Goal: Task Accomplishment & Management: Manage account settings

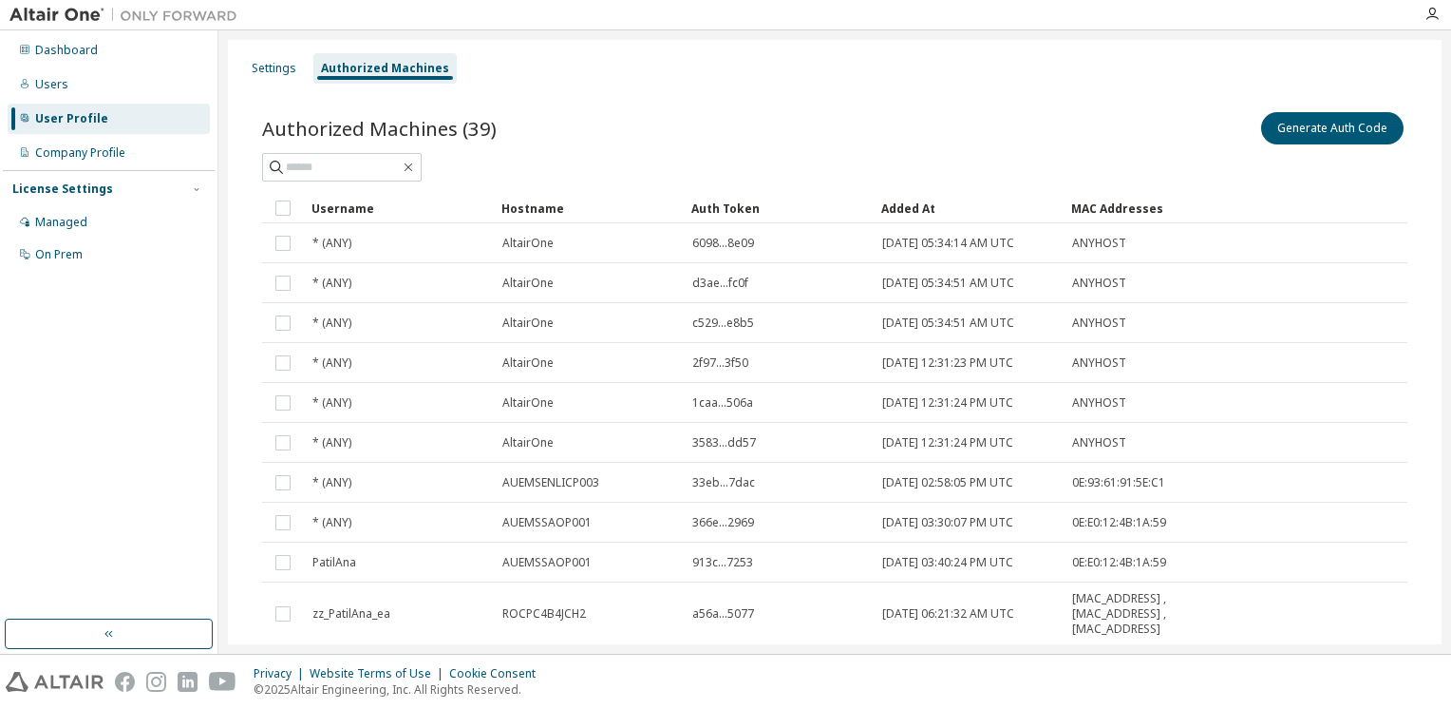
click at [102, 116] on div "User Profile" at bounding box center [109, 119] width 202 height 30
click at [84, 145] on div "Company Profile" at bounding box center [80, 152] width 90 height 15
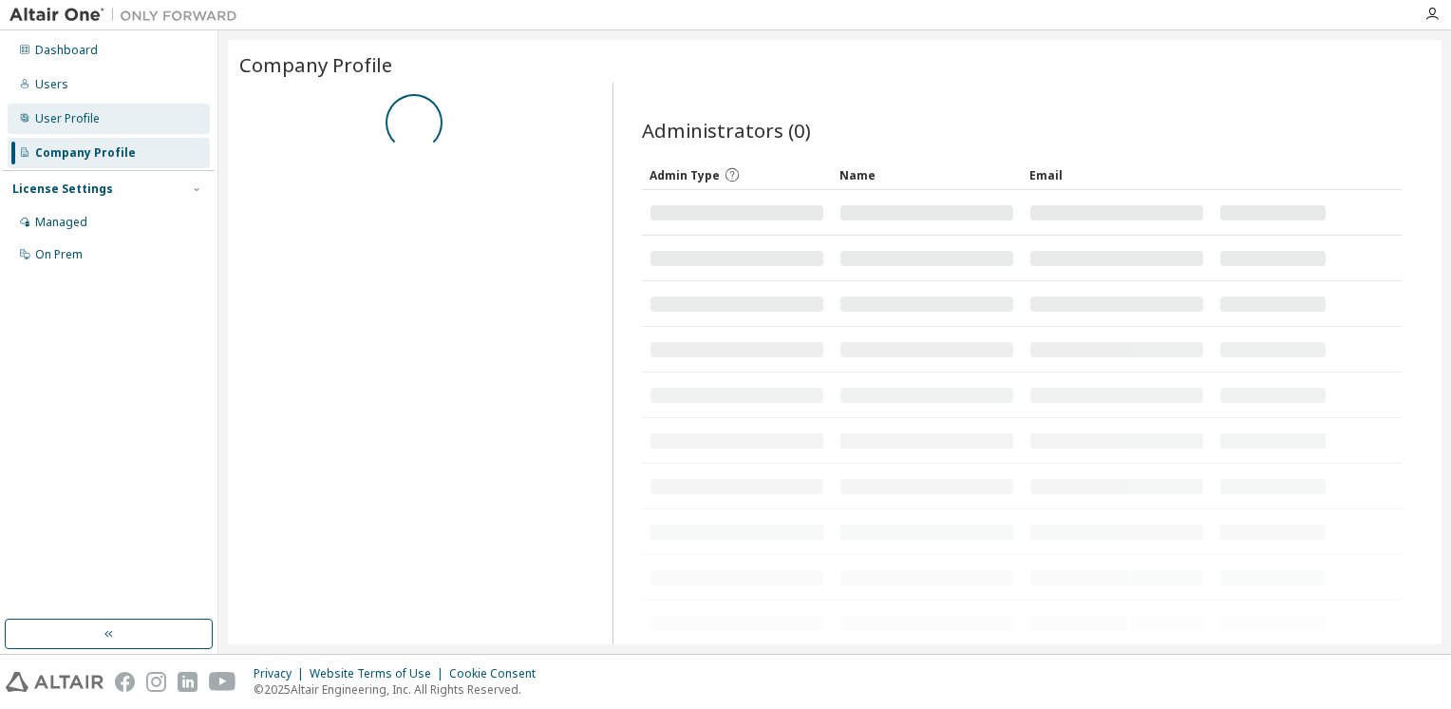
click at [76, 111] on div "User Profile" at bounding box center [67, 118] width 65 height 15
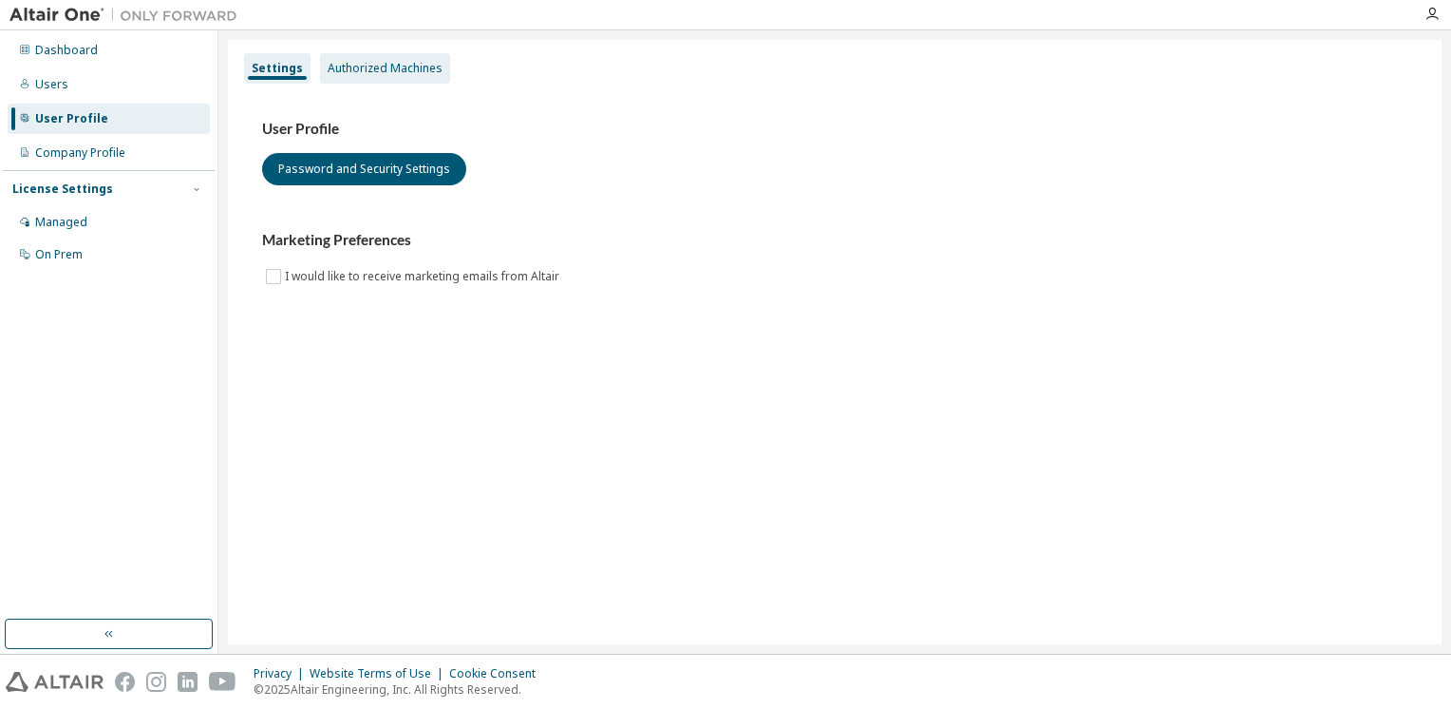
click at [436, 71] on div "Authorized Machines" at bounding box center [385, 68] width 130 height 30
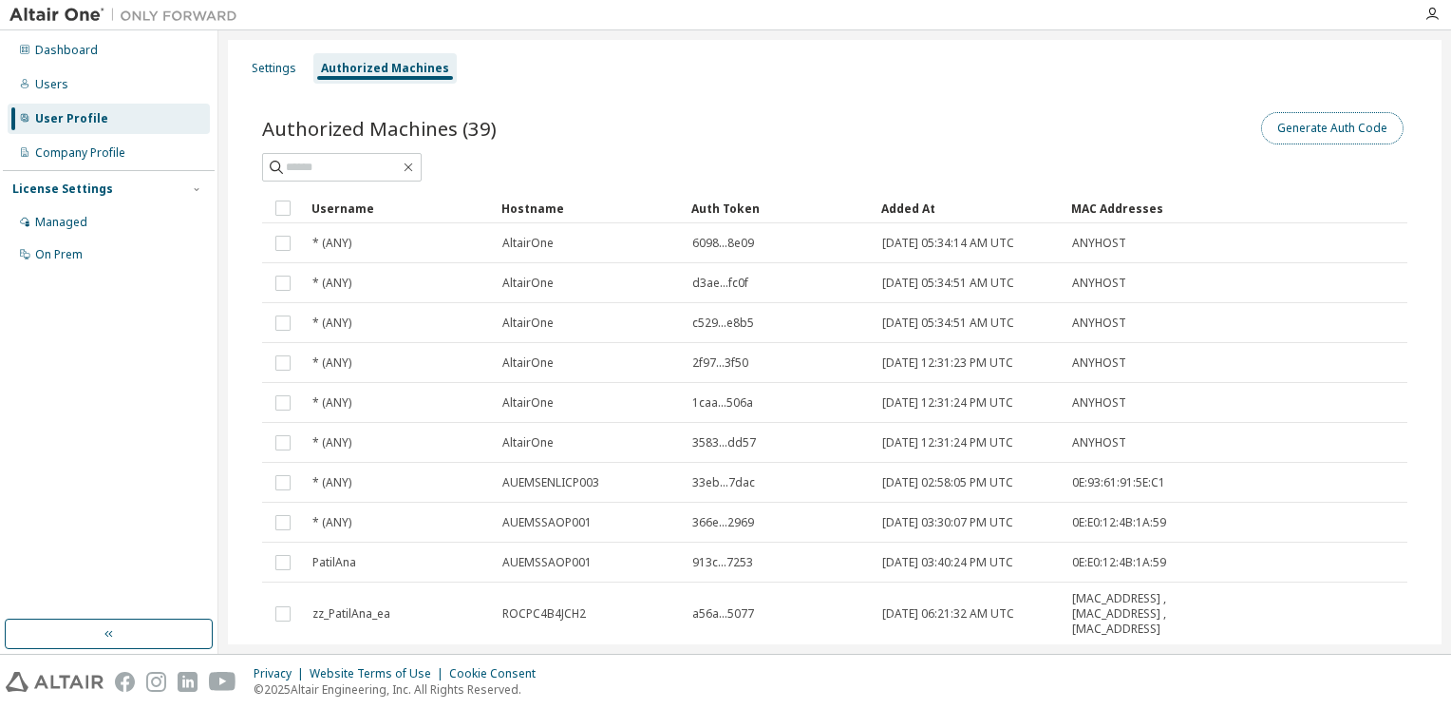
click at [1345, 123] on button "Generate Auth Code" at bounding box center [1332, 128] width 142 height 32
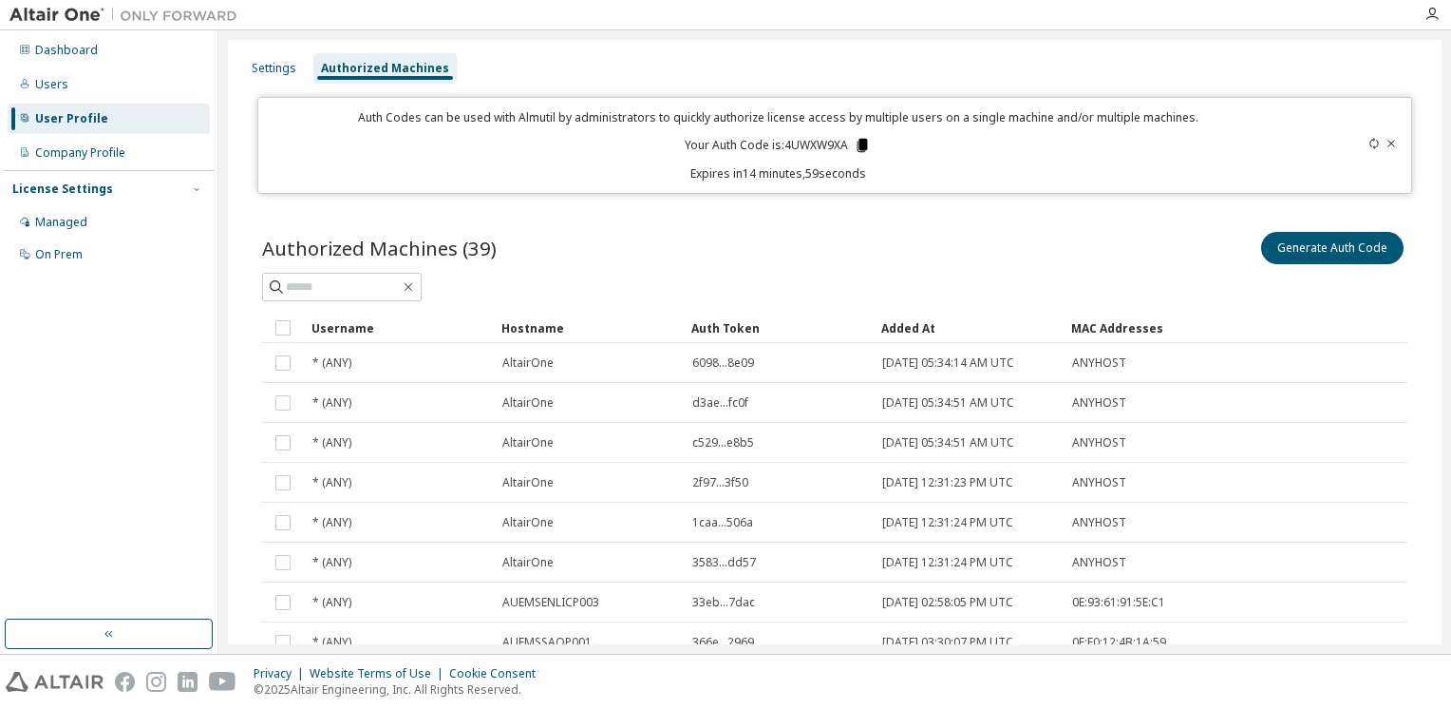
click at [859, 149] on icon at bounding box center [863, 145] width 10 height 13
